Goal: Task Accomplishment & Management: Use online tool/utility

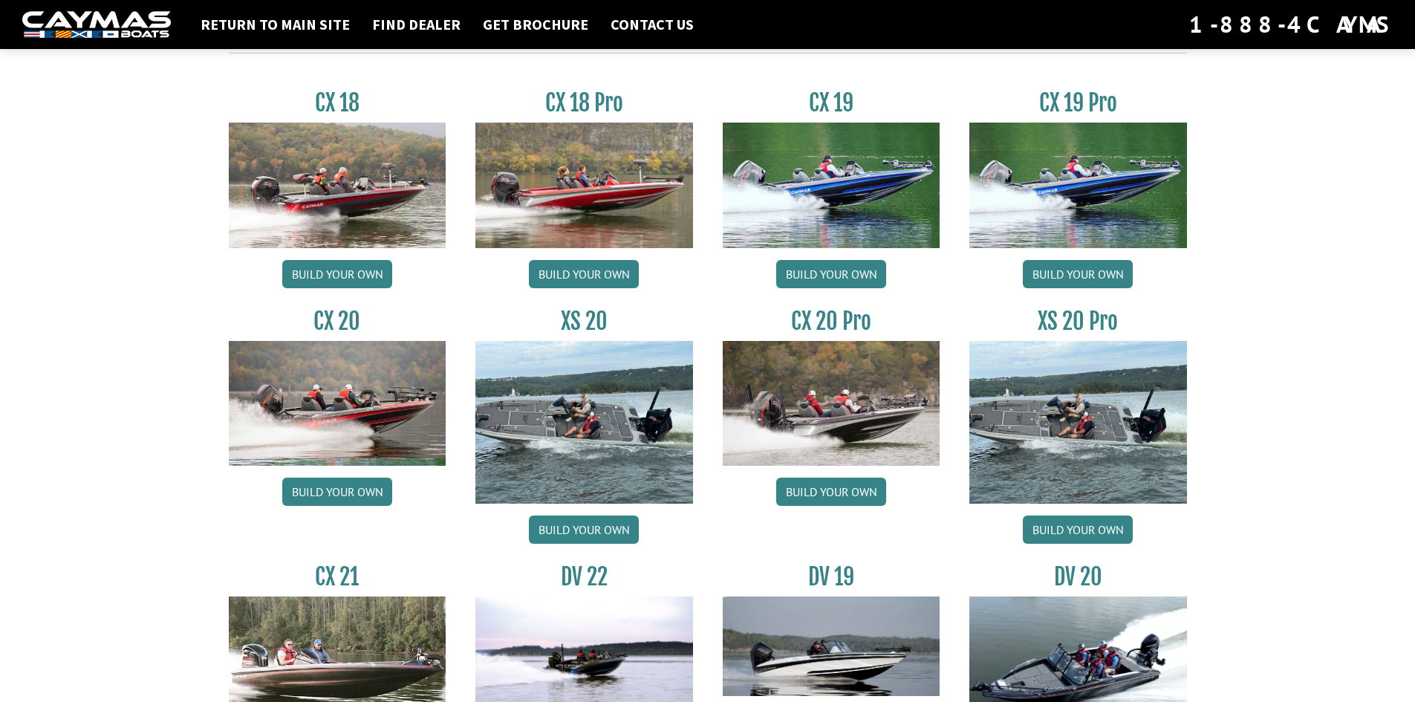
scroll to position [1263, 0]
click at [1073, 529] on link "Build your own" at bounding box center [1078, 529] width 110 height 28
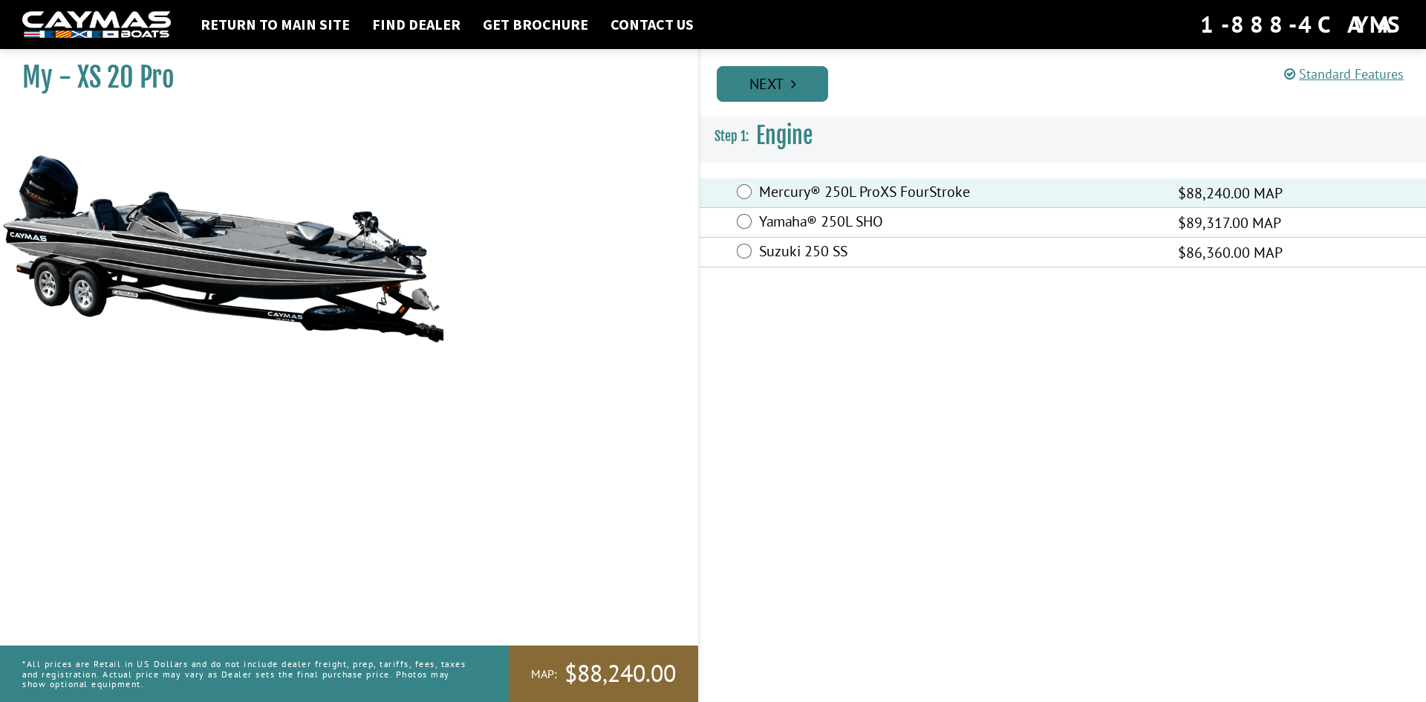
click at [779, 86] on link "Next" at bounding box center [772, 84] width 111 height 36
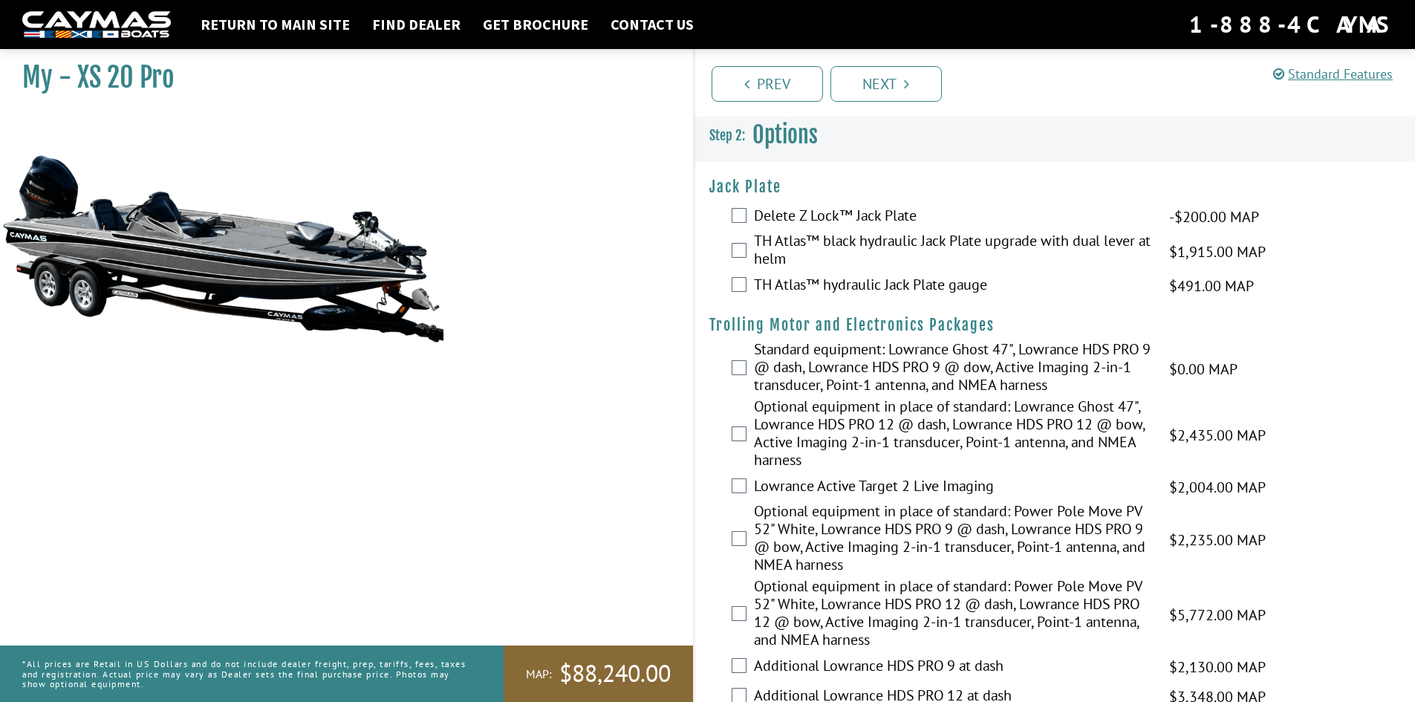
click at [747, 215] on div "Delete Z Lock™ Jack Plate -$200.00 MAP -$200.00 MSRP" at bounding box center [1055, 217] width 721 height 30
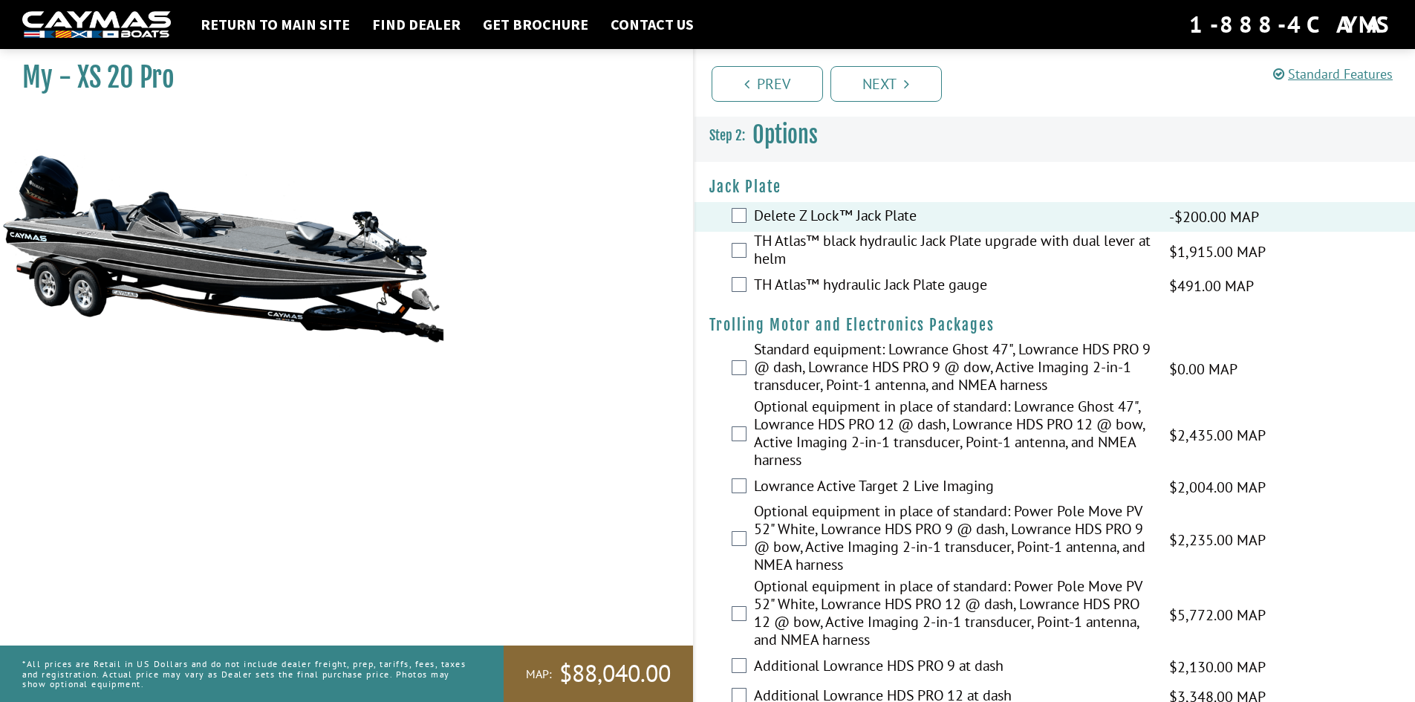
click at [749, 255] on div "TH Atlas™ black hydraulic Jack Plate upgrade with dual lever at helm $1,915.00 …" at bounding box center [1055, 251] width 721 height 39
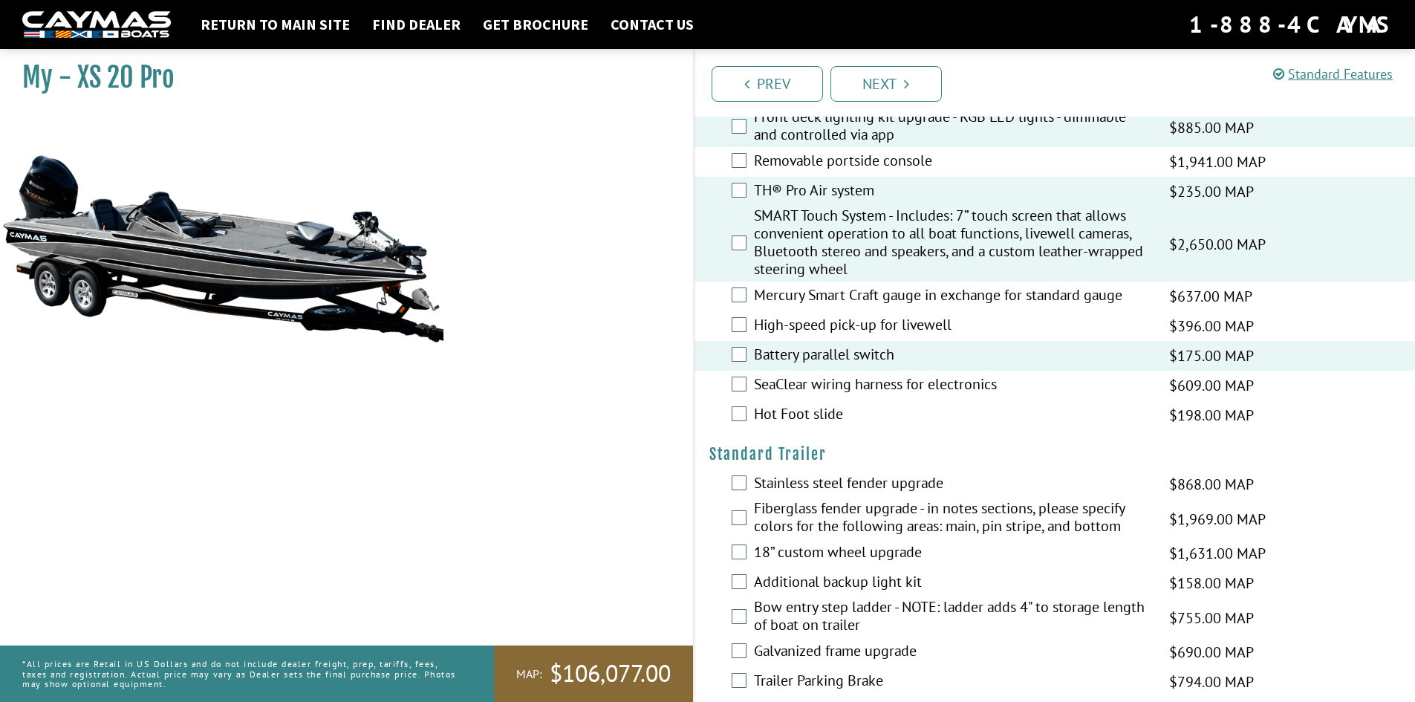
scroll to position [2377, 0]
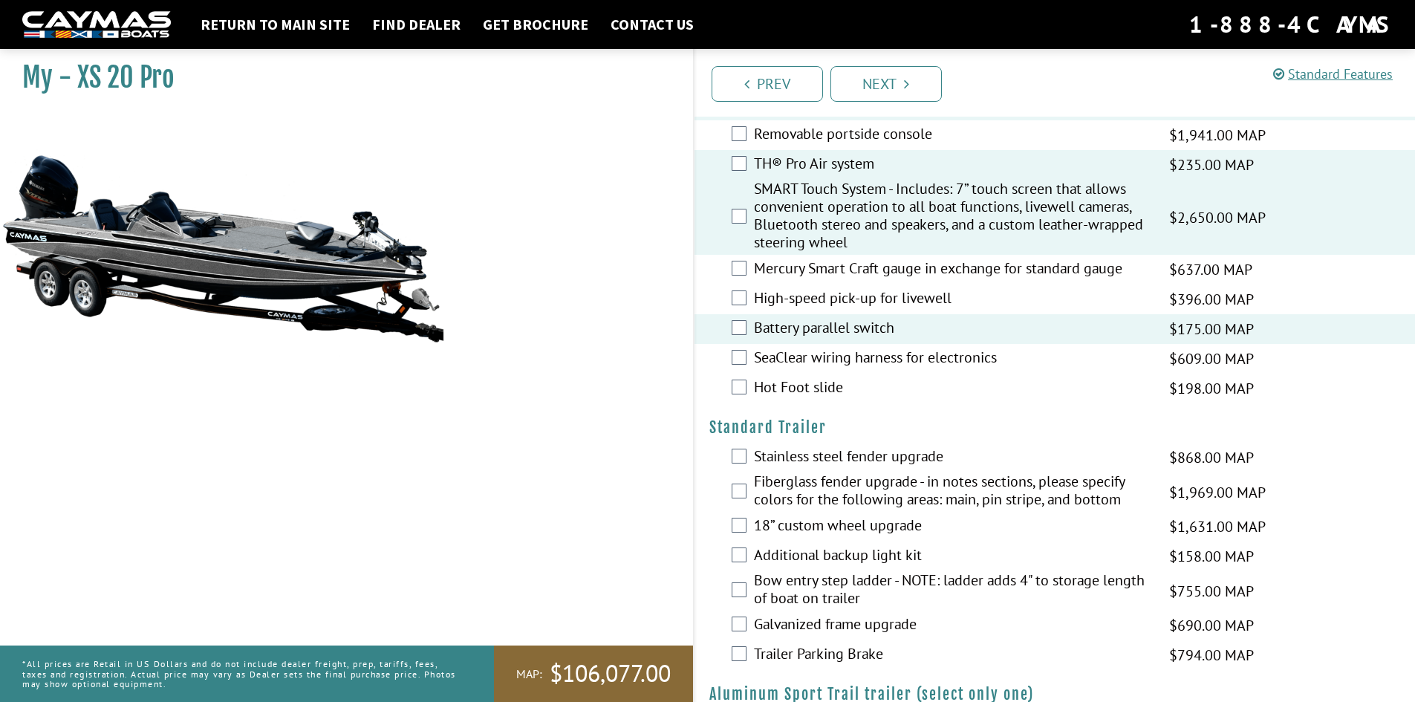
click at [744, 394] on div "Hot Foot slide $198.00 MAP $234.00 MSRP" at bounding box center [1055, 389] width 721 height 30
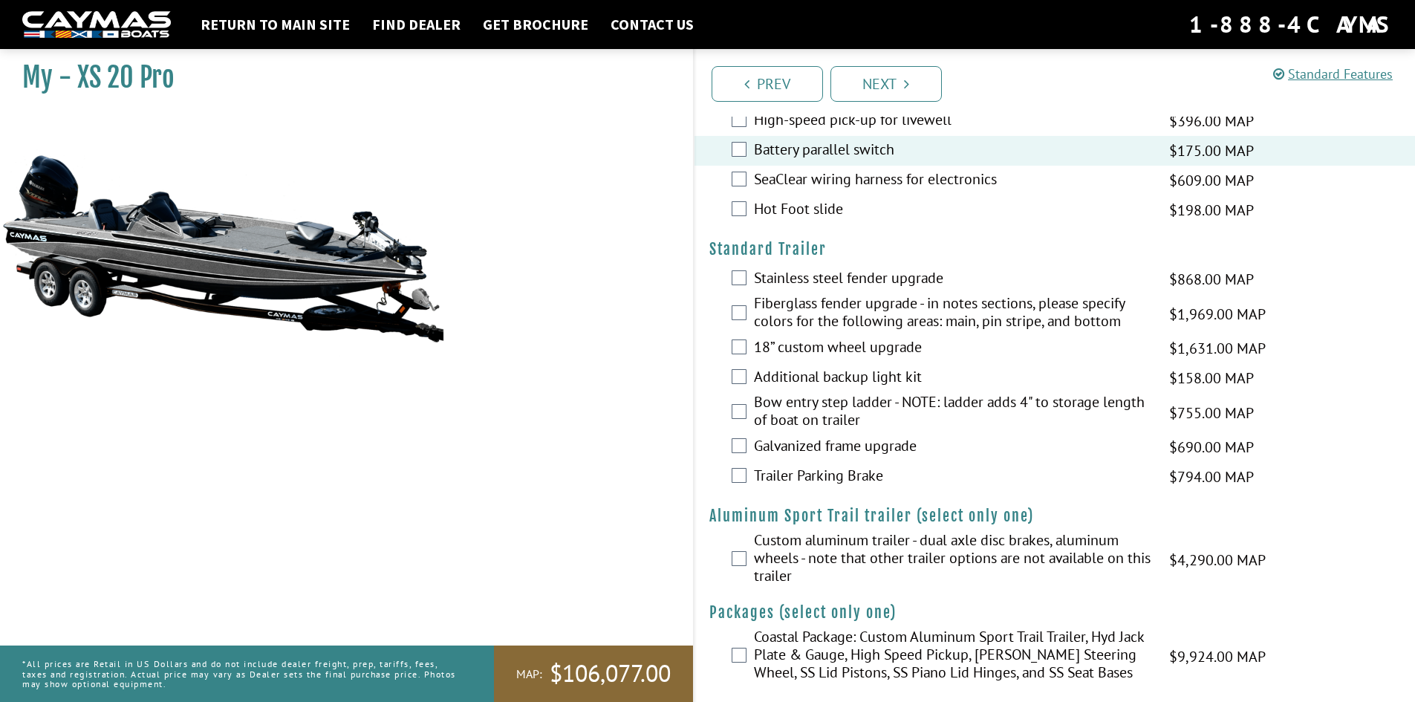
scroll to position [2566, 0]
